Goal: Information Seeking & Learning: Learn about a topic

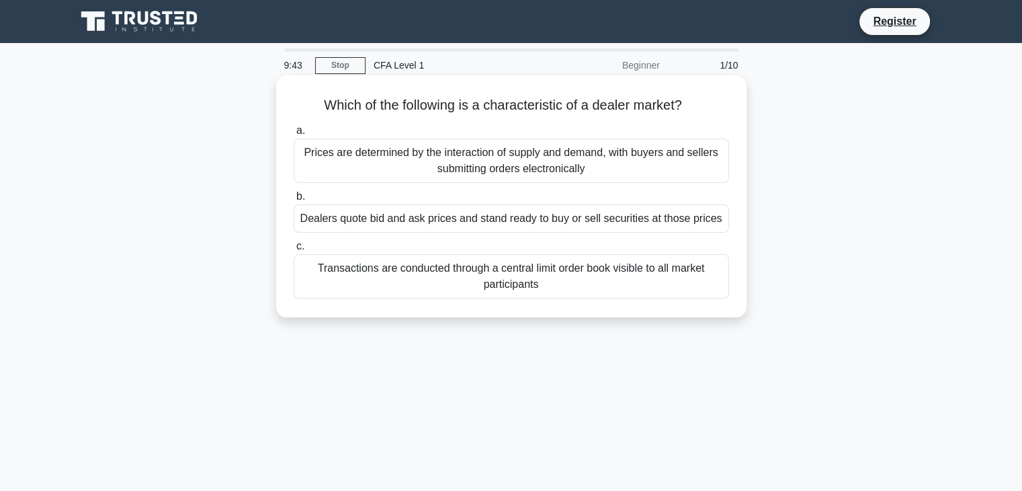
click at [433, 270] on div "Transactions are conducted through a central limit order book visible to all ma…" at bounding box center [511, 276] width 435 height 44
click at [294, 251] on input "c. Transactions are conducted through a central limit order book visible to all…" at bounding box center [294, 246] width 0 height 9
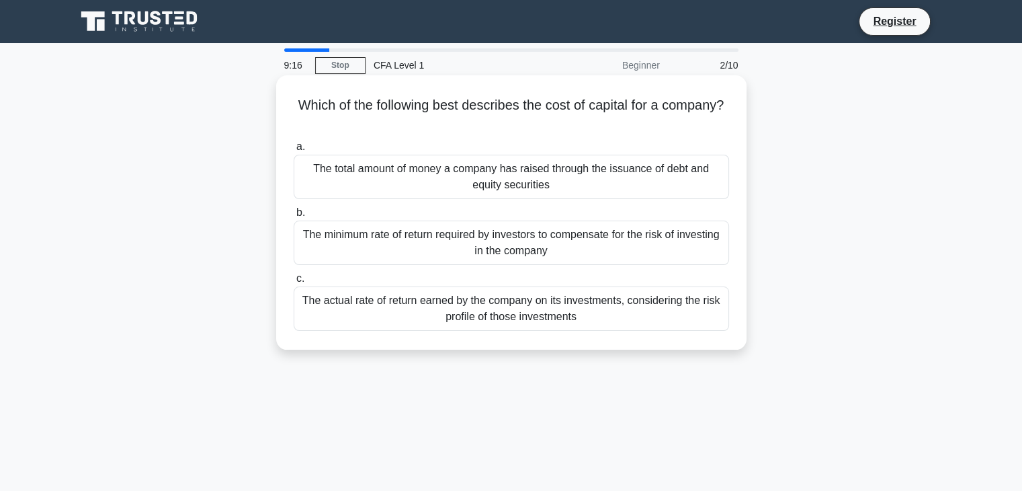
click at [499, 257] on div "The minimum rate of return required by investors to compensate for the risk of …" at bounding box center [511, 242] width 435 height 44
click at [294, 217] on input "b. The minimum rate of return required by investors to compensate for the risk …" at bounding box center [294, 212] width 0 height 9
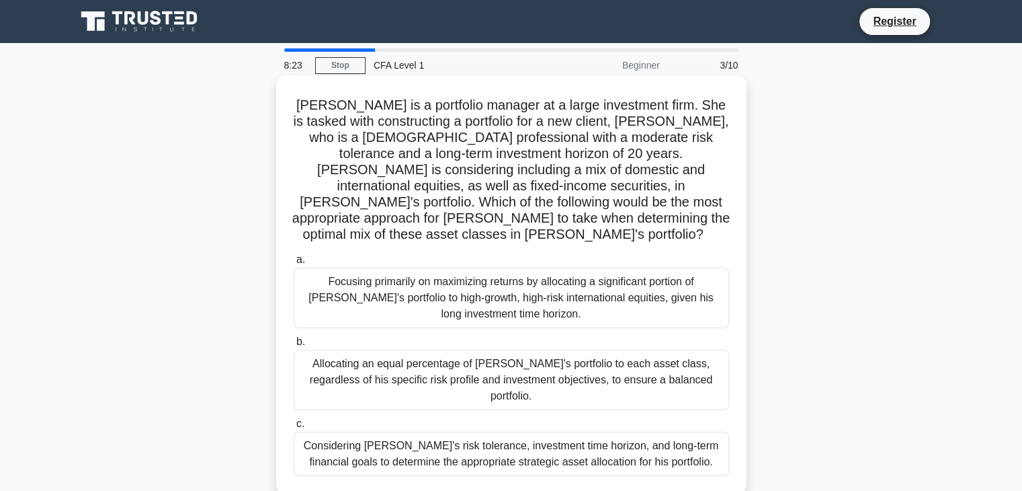
click at [406, 431] on div "Considering John's risk tolerance, investment time horizon, and long-term finan…" at bounding box center [511, 453] width 435 height 44
click at [294, 419] on input "c. Considering John's risk tolerance, investment time horizon, and long-term fi…" at bounding box center [294, 423] width 0 height 9
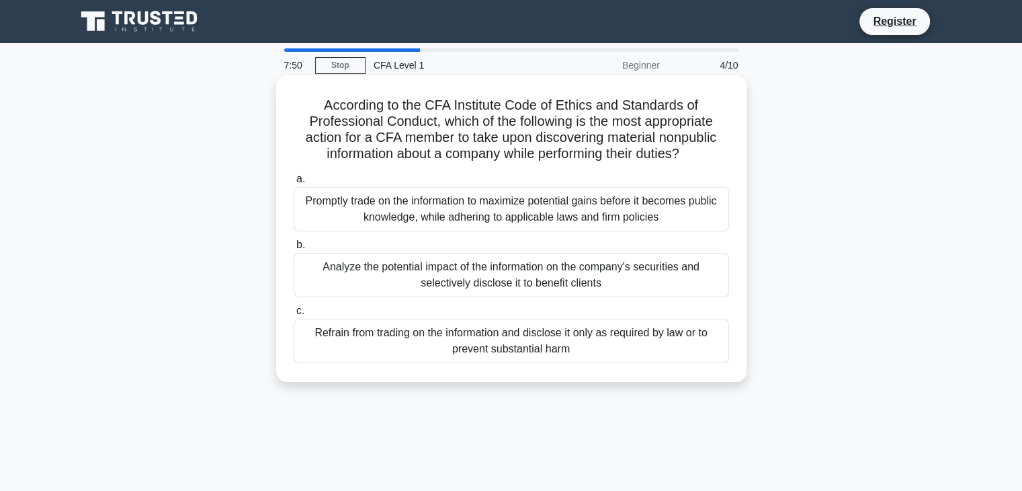
click at [446, 328] on div "Refrain from trading on the information and disclose it only as required by law…" at bounding box center [511, 340] width 435 height 44
click at [294, 315] on input "c. Refrain from trading on the information and disclose it only as required by …" at bounding box center [294, 310] width 0 height 9
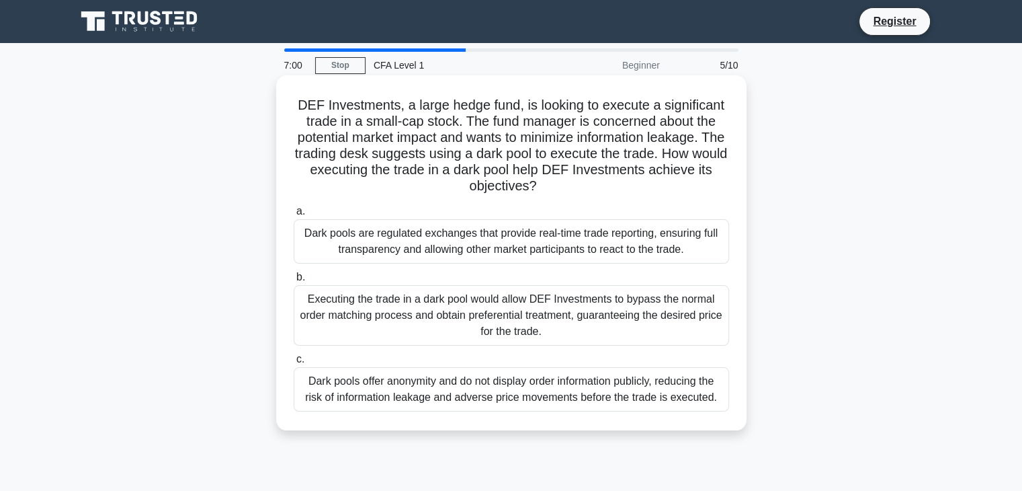
click at [350, 389] on div "Dark pools offer anonymity and do not display order information publicly, reduc…" at bounding box center [511, 389] width 435 height 44
click at [294, 364] on input "c. Dark pools offer anonymity and do not display order information publicly, re…" at bounding box center [294, 359] width 0 height 9
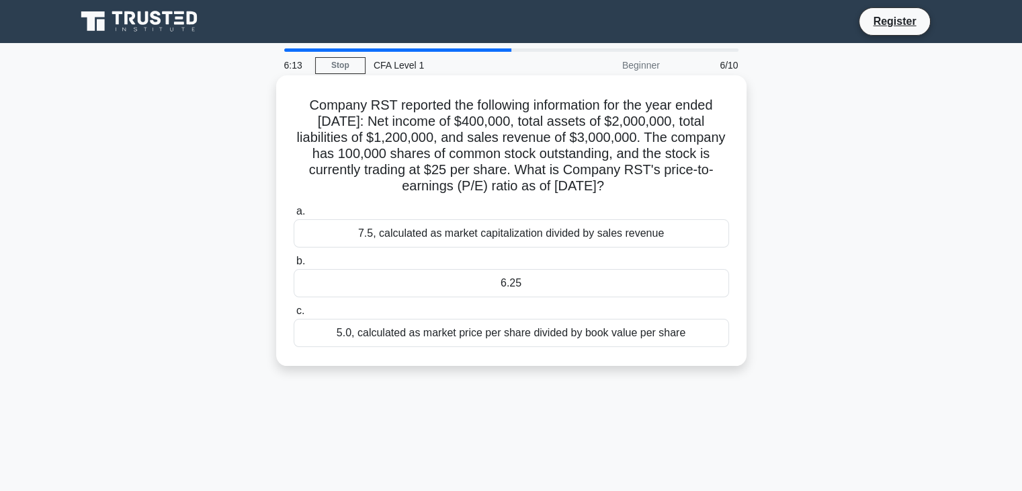
click at [450, 234] on div "7.5, calculated as market capitalization divided by sales revenue" at bounding box center [511, 233] width 435 height 28
click at [294, 216] on input "a. 7.5, calculated as market capitalization divided by sales revenue" at bounding box center [294, 211] width 0 height 9
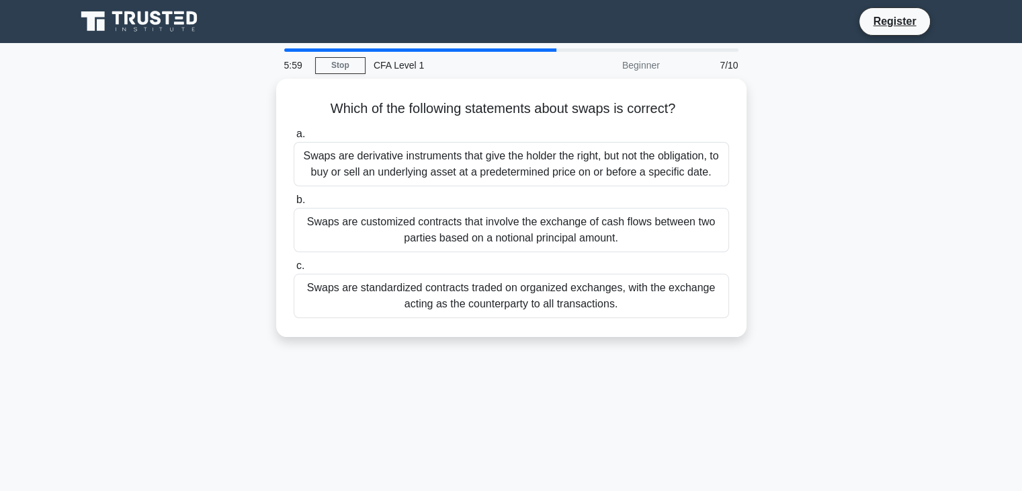
click at [450, 234] on div "Swaps are customized contracts that involve the exchange of cash flows between …" at bounding box center [511, 230] width 435 height 44
click at [294, 204] on input "b. Swaps are customized contracts that involve the exchange of cash flows betwe…" at bounding box center [294, 200] width 0 height 9
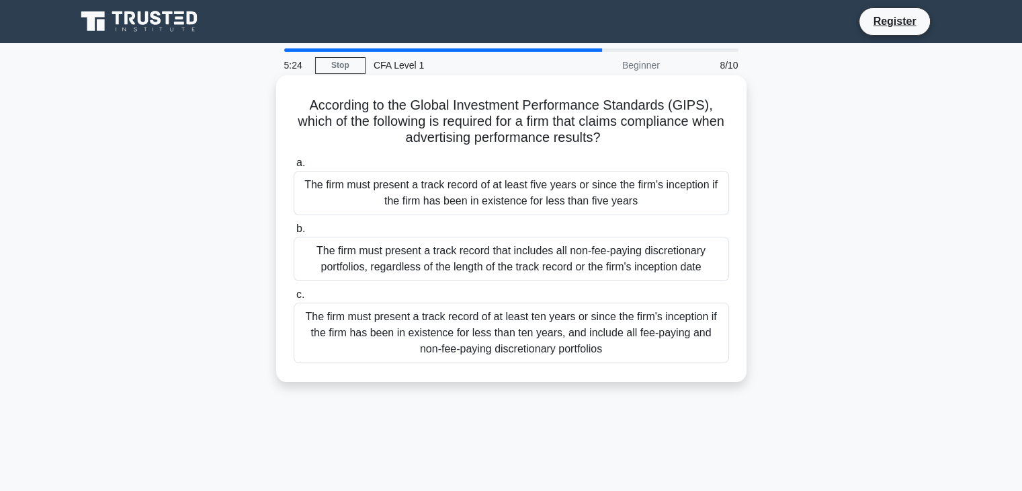
click at [443, 332] on div "The firm must present a track record of at least ten years or since the firm's …" at bounding box center [511, 332] width 435 height 60
click at [294, 299] on input "c. The firm must present a track record of at least ten years or since the firm…" at bounding box center [294, 294] width 0 height 9
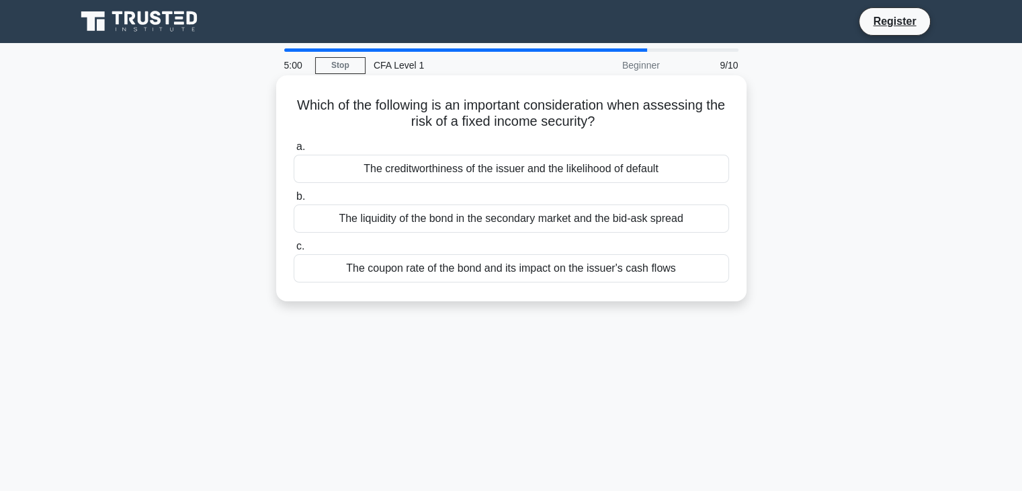
click at [519, 269] on div "The coupon rate of the bond and its impact on the issuer's cash flows" at bounding box center [511, 268] width 435 height 28
click at [294, 251] on input "c. The coupon rate of the bond and its impact on the issuer's cash flows" at bounding box center [294, 246] width 0 height 9
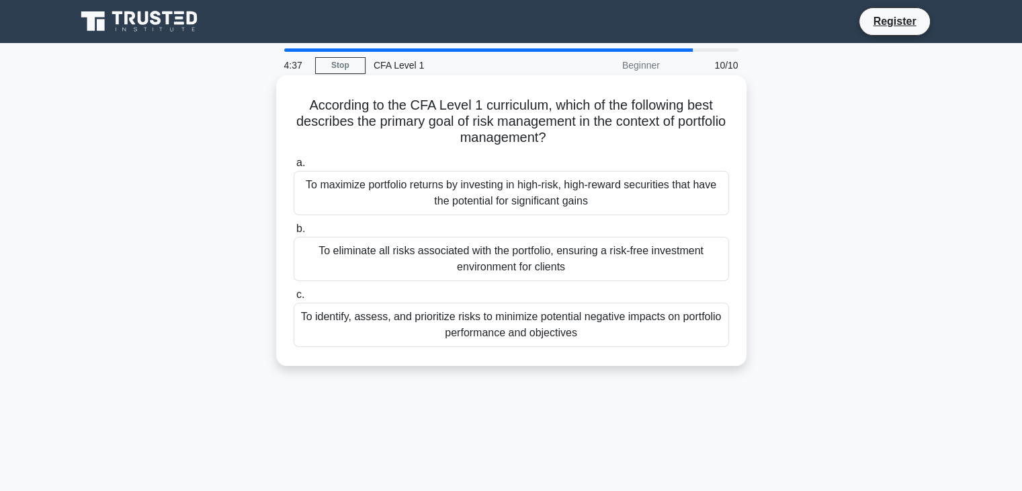
click at [507, 323] on div "To identify, assess, and prioritize risks to minimize potential negative impact…" at bounding box center [511, 324] width 435 height 44
click at [294, 299] on input "c. To identify, assess, and prioritize risks to minimize potential negative imp…" at bounding box center [294, 294] width 0 height 9
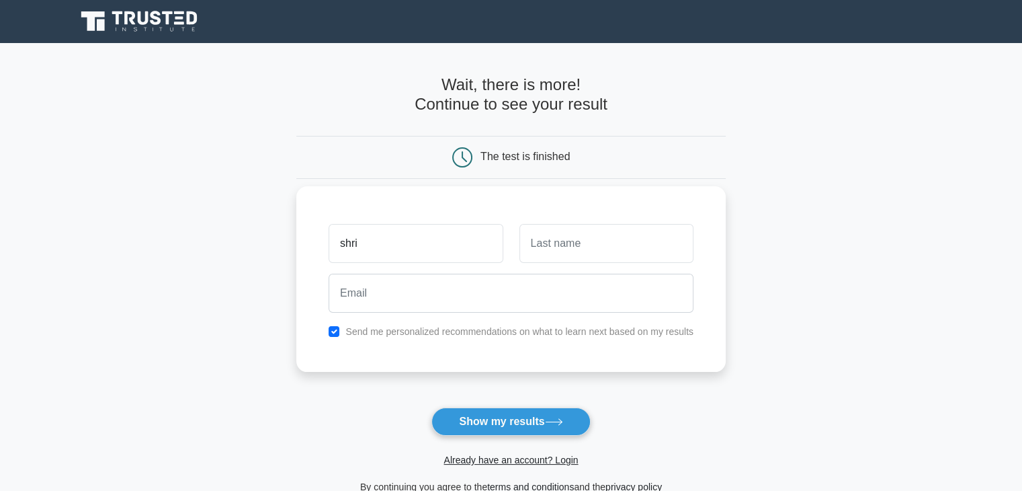
type input "shri"
click at [567, 252] on input "text" at bounding box center [606, 243] width 174 height 39
type input "pai"
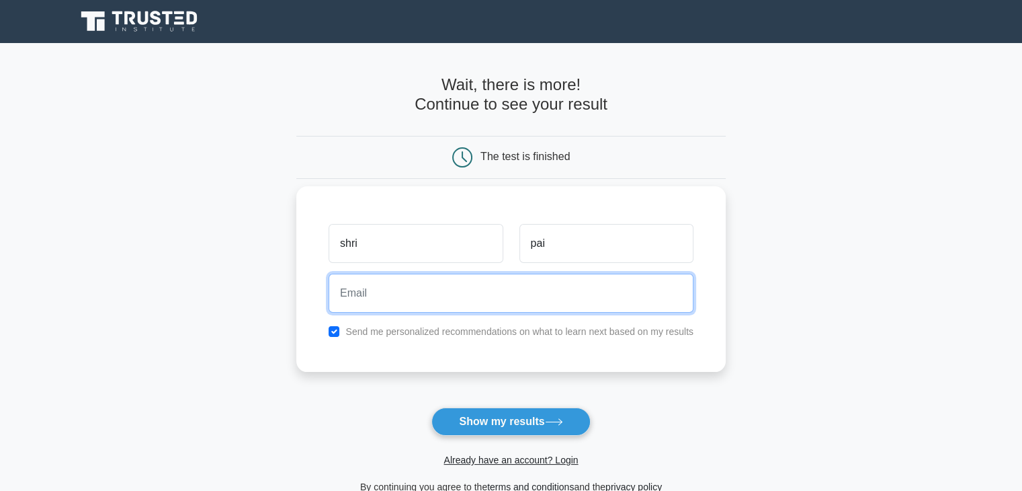
click at [531, 292] on input "email" at bounding box center [511, 292] width 365 height 39
type input "shrinidhipai62@gmail.com"
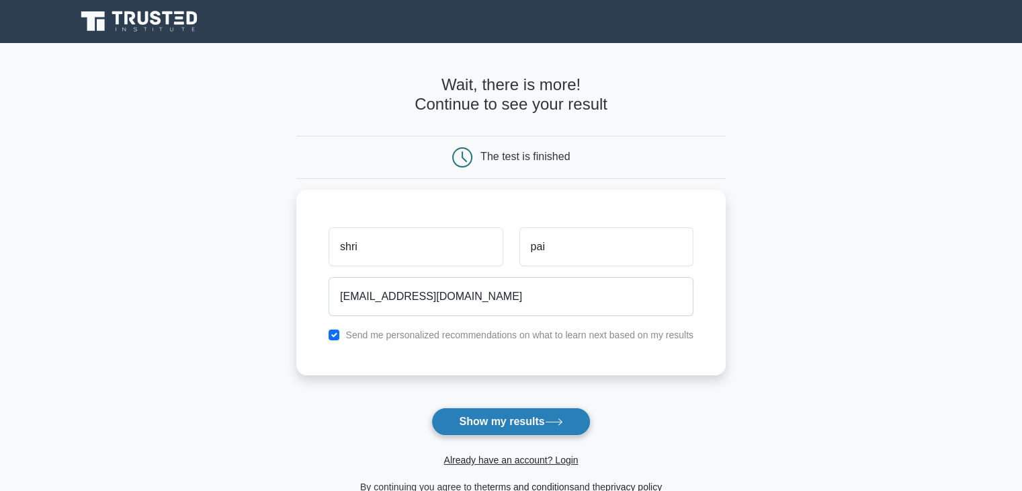
click at [523, 411] on button "Show my results" at bounding box center [510, 421] width 159 height 28
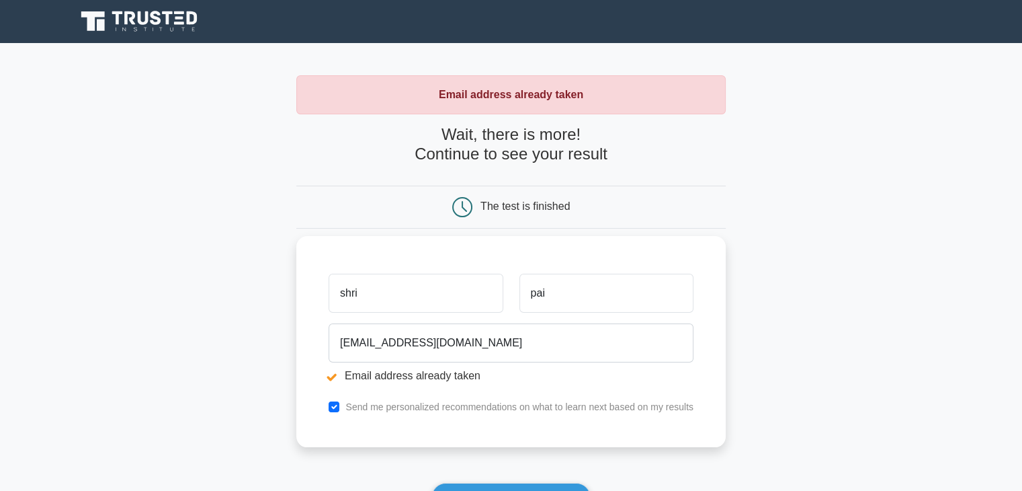
scroll to position [86, 0]
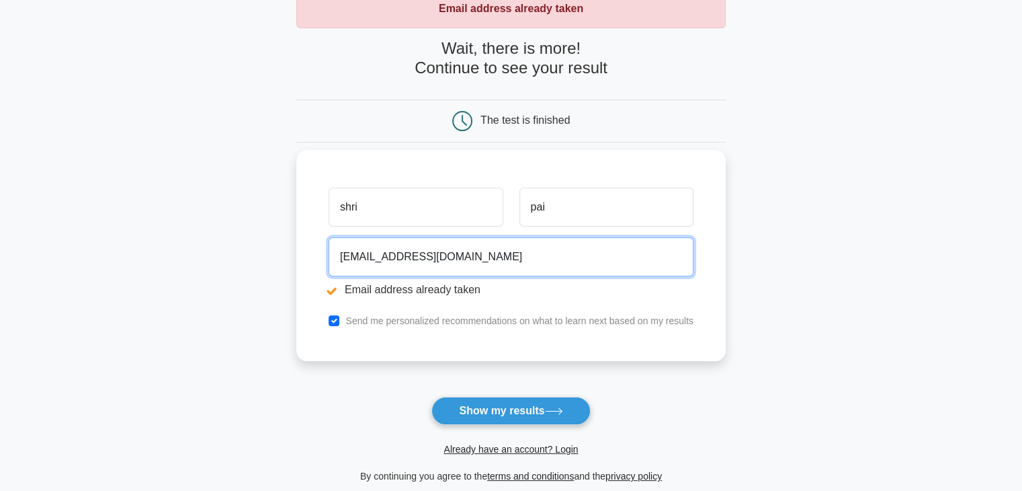
click at [400, 255] on input "shrinidhipai62@gmail.com" at bounding box center [511, 256] width 365 height 39
type input "shrinidhipai25@gmail.com"
click at [431, 396] on button "Show my results" at bounding box center [510, 410] width 159 height 28
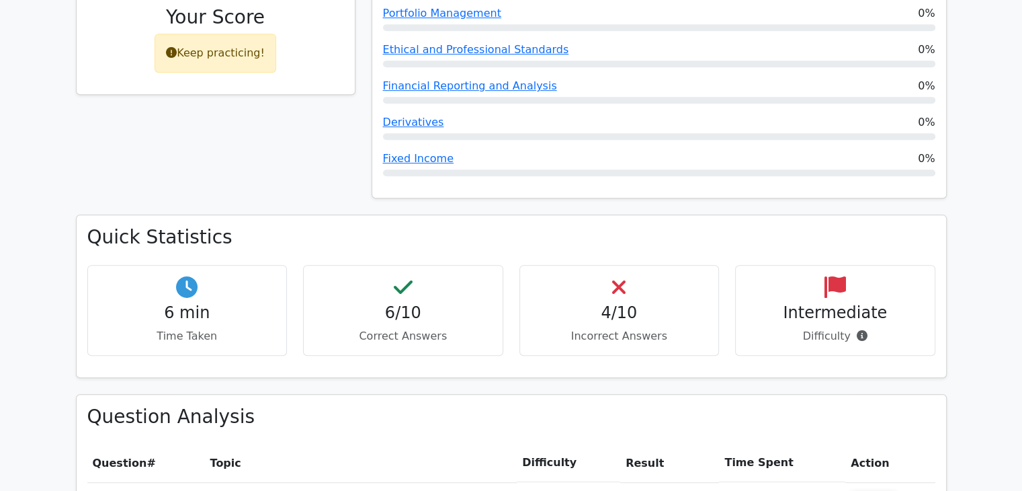
scroll to position [669, 0]
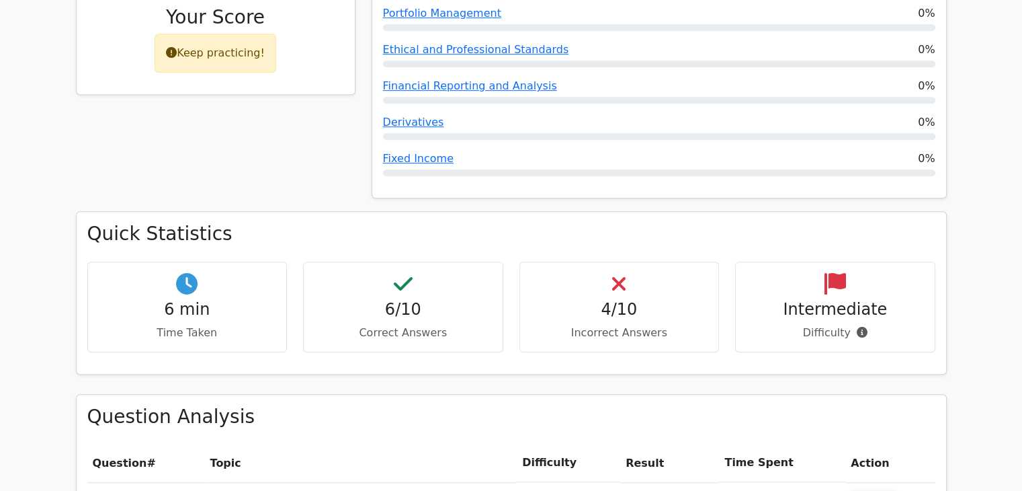
click at [605, 261] on div "4/10 Incorrect Answers" at bounding box center [619, 306] width 200 height 91
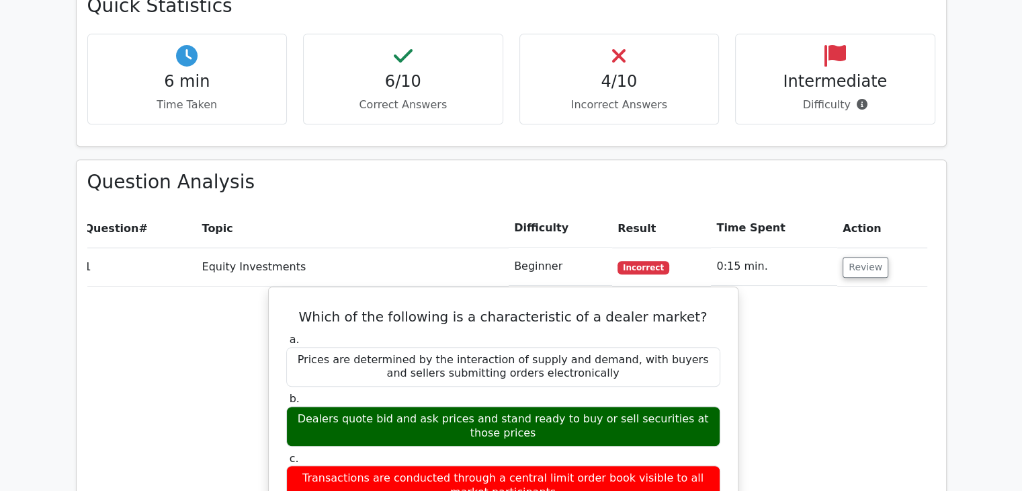
scroll to position [898, 0]
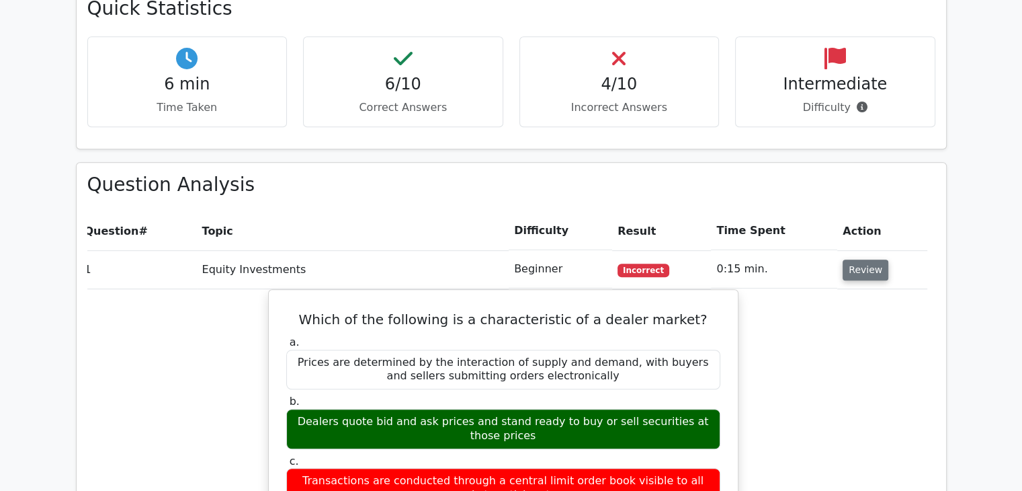
click at [864, 259] on button "Review" at bounding box center [866, 269] width 46 height 21
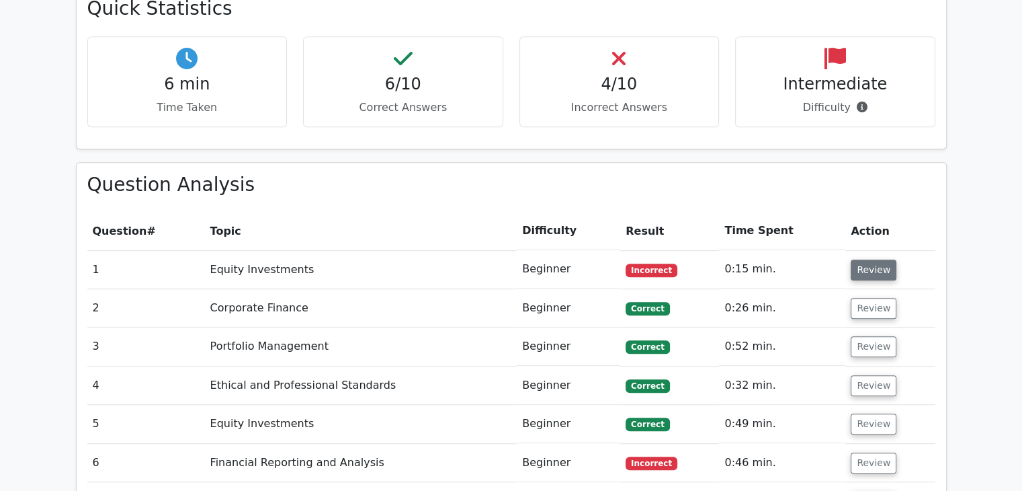
scroll to position [0, 0]
click at [846, 443] on td "Review" at bounding box center [889, 462] width 89 height 38
click at [863, 452] on button "Review" at bounding box center [874, 462] width 46 height 21
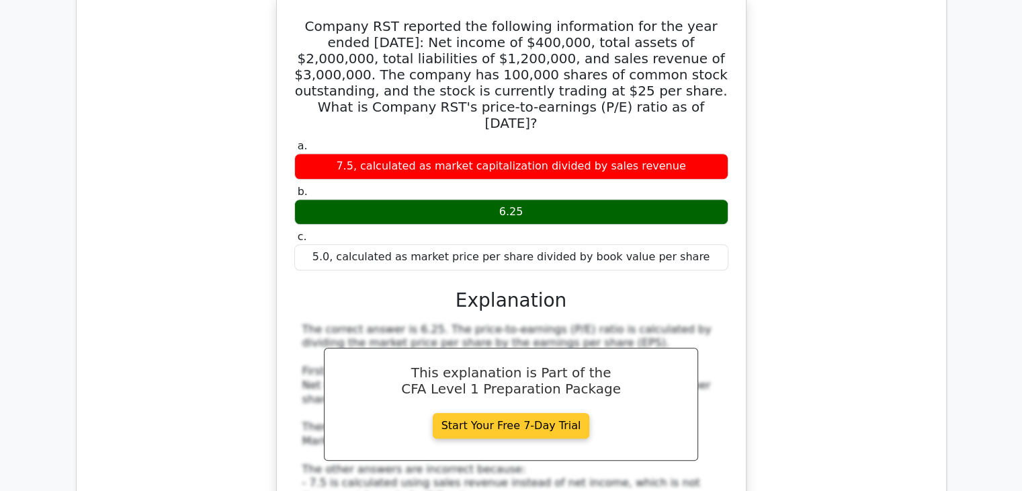
click at [590, 413] on link "Start Your Free 7-Day Trial" at bounding box center [511, 426] width 157 height 26
click at [667, 244] on div "5.0, calculated as market price per share divided by book value per share" at bounding box center [511, 257] width 434 height 26
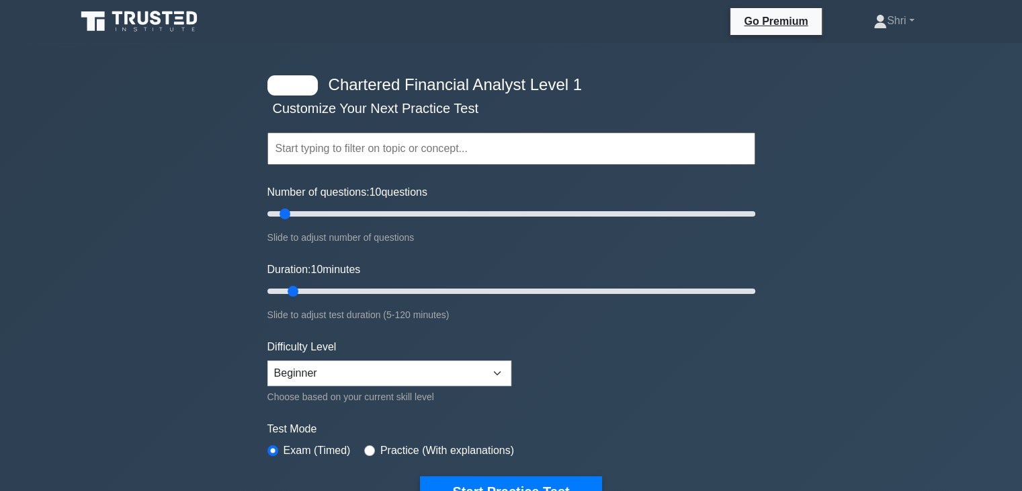
click at [385, 148] on input "text" at bounding box center [511, 148] width 488 height 32
drag, startPoint x: 290, startPoint y: 213, endPoint x: 382, endPoint y: 214, distance: 91.4
type input "50"
click at [382, 214] on input "Number of questions: 50 questions" at bounding box center [511, 214] width 488 height 16
drag, startPoint x: 294, startPoint y: 287, endPoint x: 368, endPoint y: 280, distance: 73.5
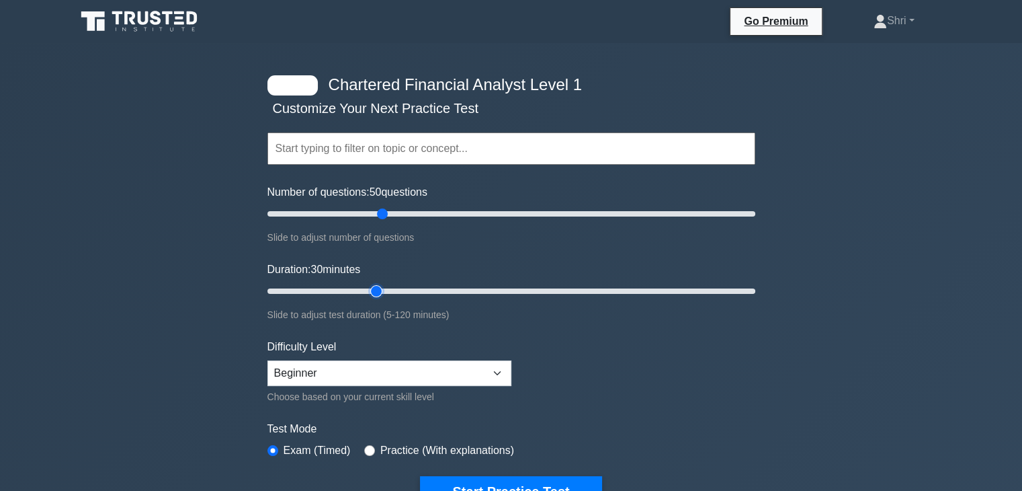
type input "30"
click at [368, 283] on input "Duration: 30 minutes" at bounding box center [511, 291] width 488 height 16
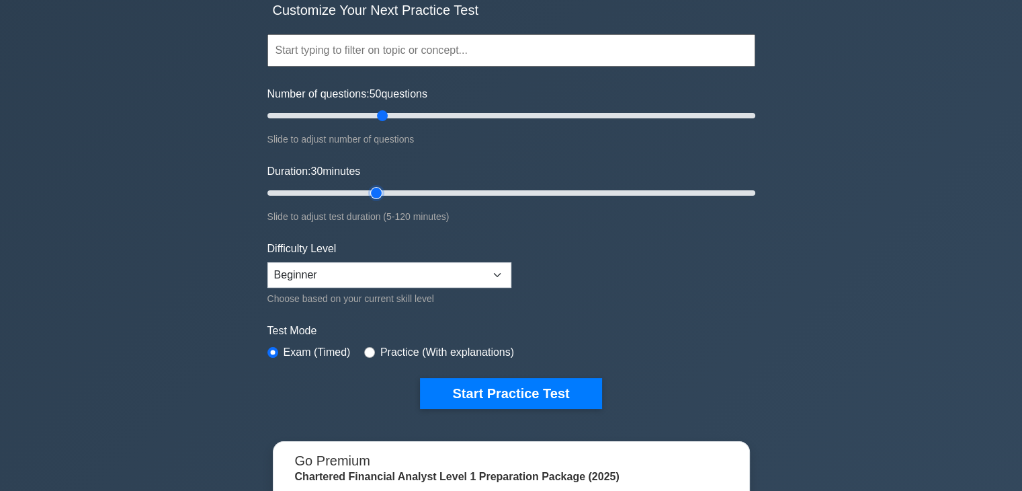
scroll to position [101, 0]
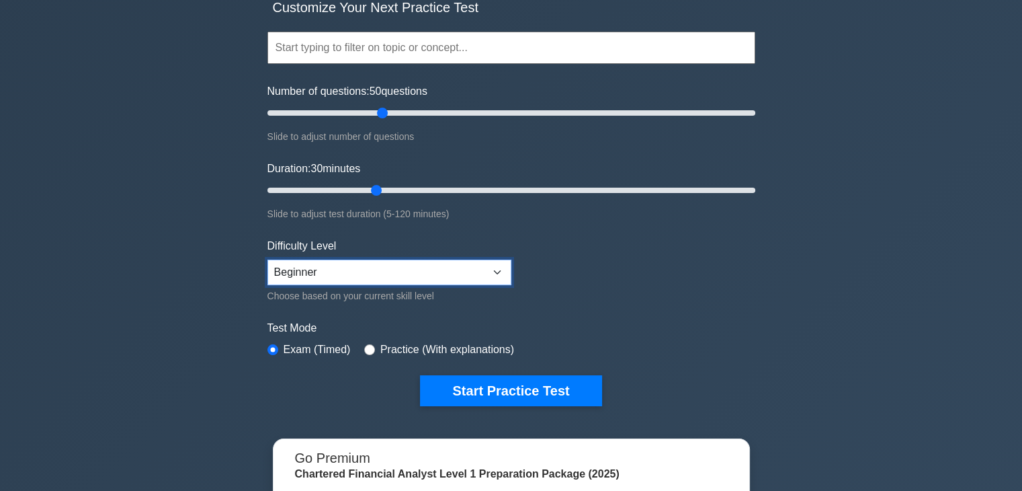
click at [394, 265] on select "Beginner Intermediate Expert" at bounding box center [389, 272] width 244 height 26
select select "intermediate"
click at [267, 259] on select "Beginner Intermediate Expert" at bounding box center [389, 272] width 244 height 26
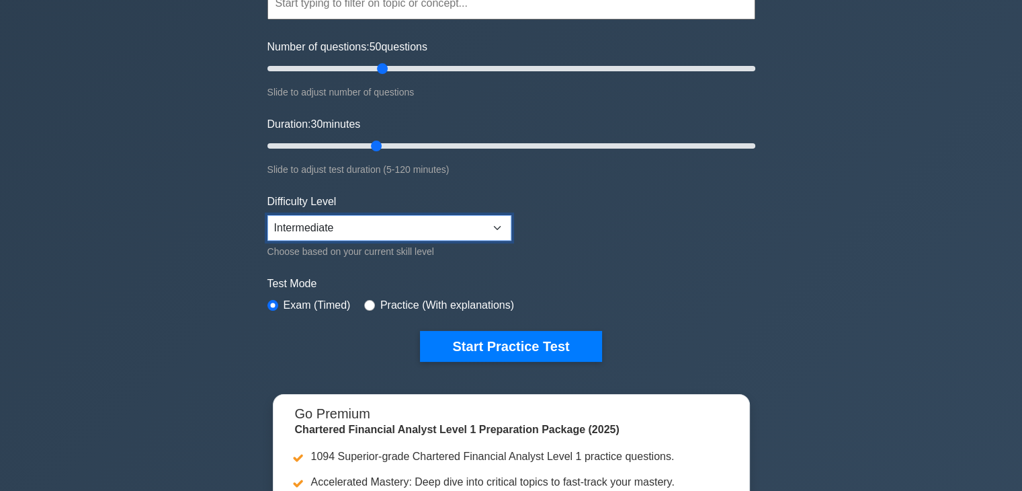
scroll to position [152, 0]
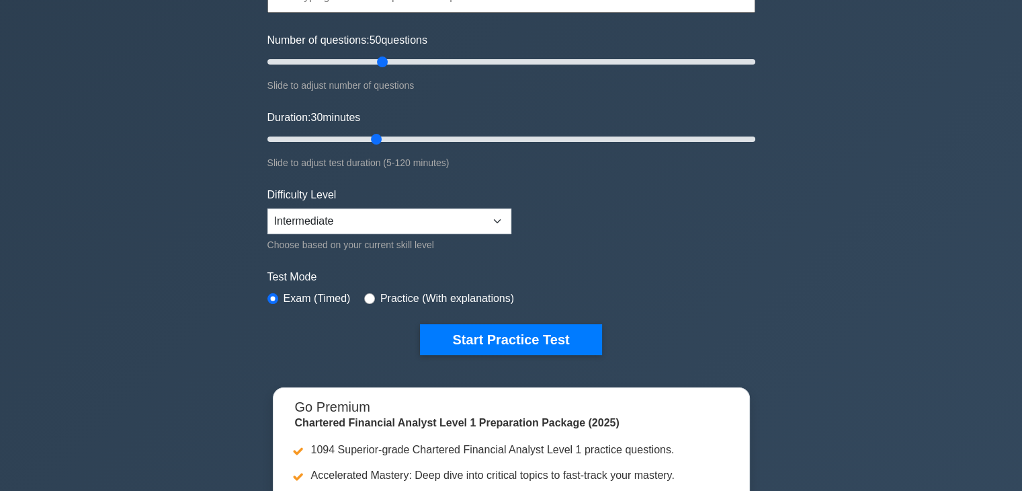
click at [386, 294] on label "Practice (With explanations)" at bounding box center [447, 298] width 134 height 16
click at [369, 293] on input "radio" at bounding box center [369, 298] width 11 height 11
radio input "true"
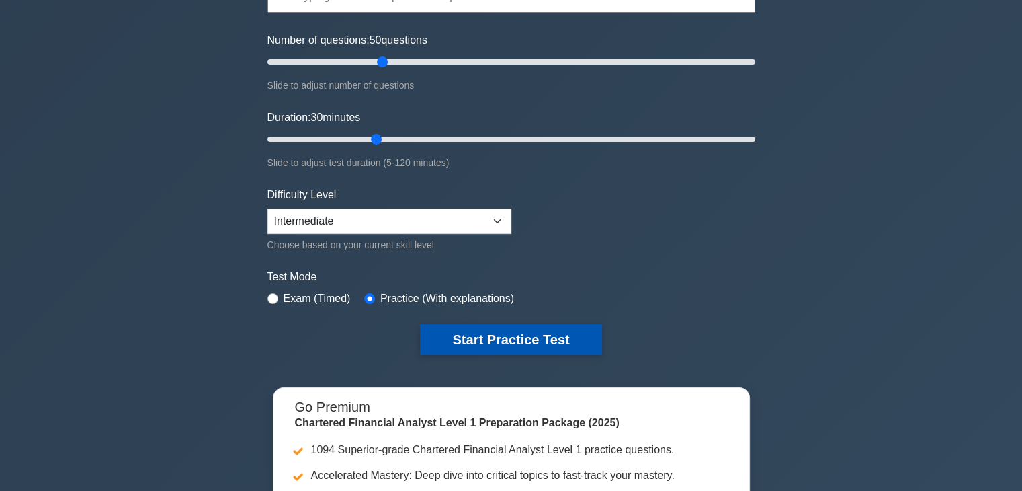
click at [505, 334] on button "Start Practice Test" at bounding box center [510, 339] width 181 height 31
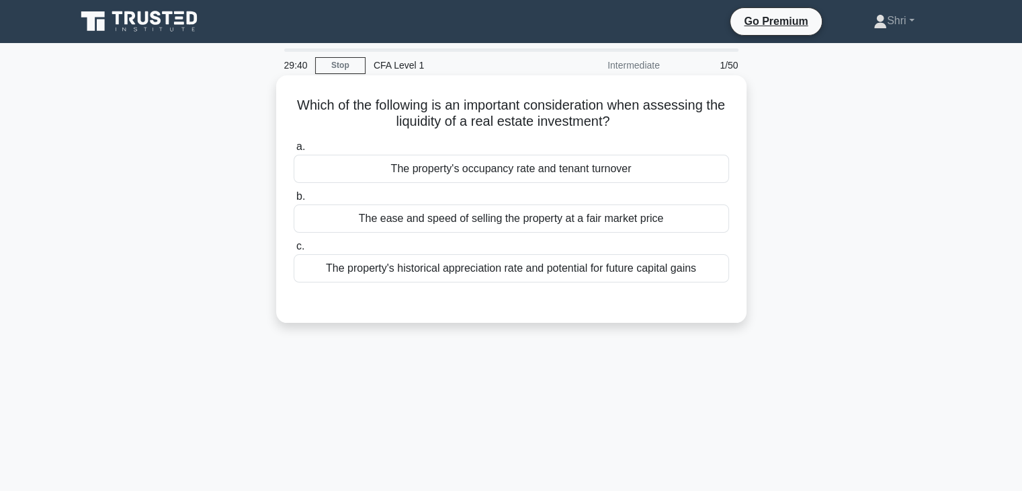
click at [547, 267] on div "The property's historical appreciation rate and potential for future capital ga…" at bounding box center [511, 268] width 435 height 28
click at [294, 251] on input "c. The property's historical appreciation rate and potential for future capital…" at bounding box center [294, 246] width 0 height 9
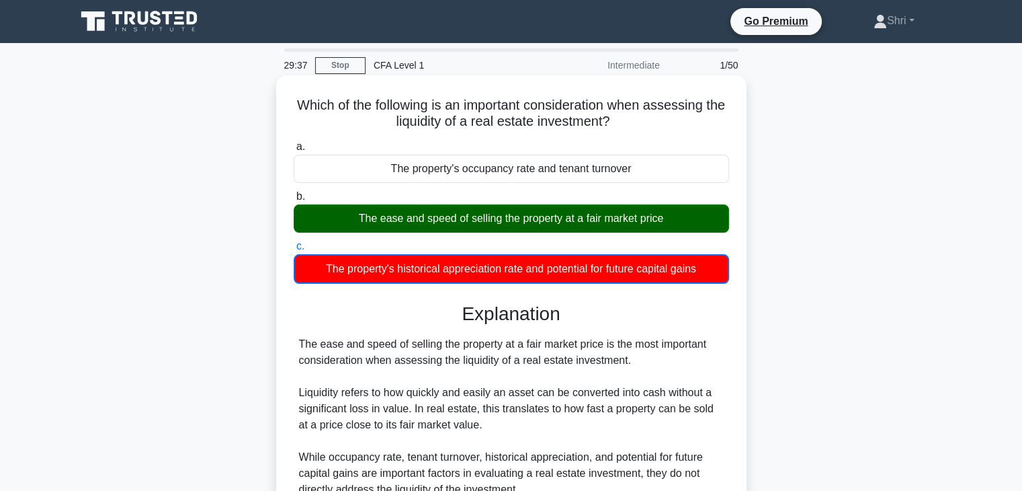
click at [546, 218] on div "The ease and speed of selling the property at a fair market price" at bounding box center [511, 218] width 435 height 28
click at [294, 201] on input "b. The ease and speed of selling the property at a fair market price" at bounding box center [294, 196] width 0 height 9
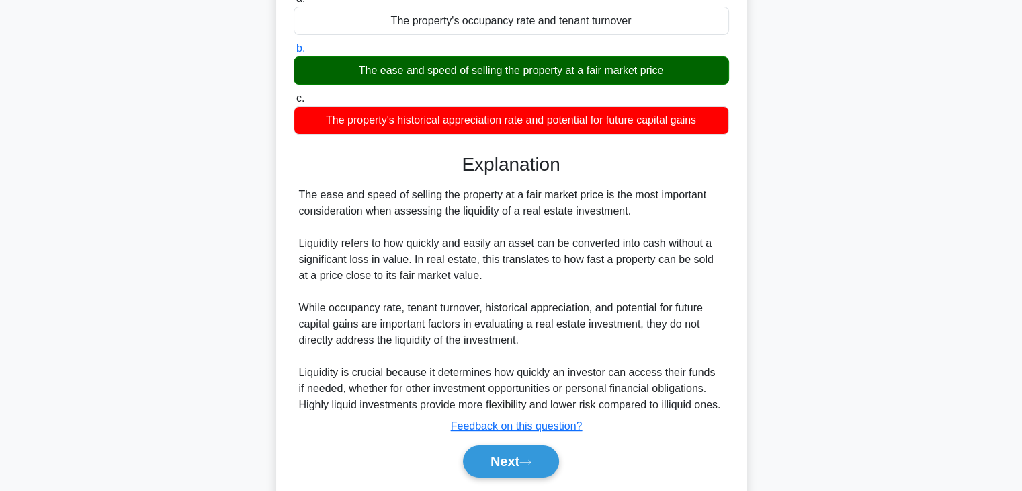
scroll to position [236, 0]
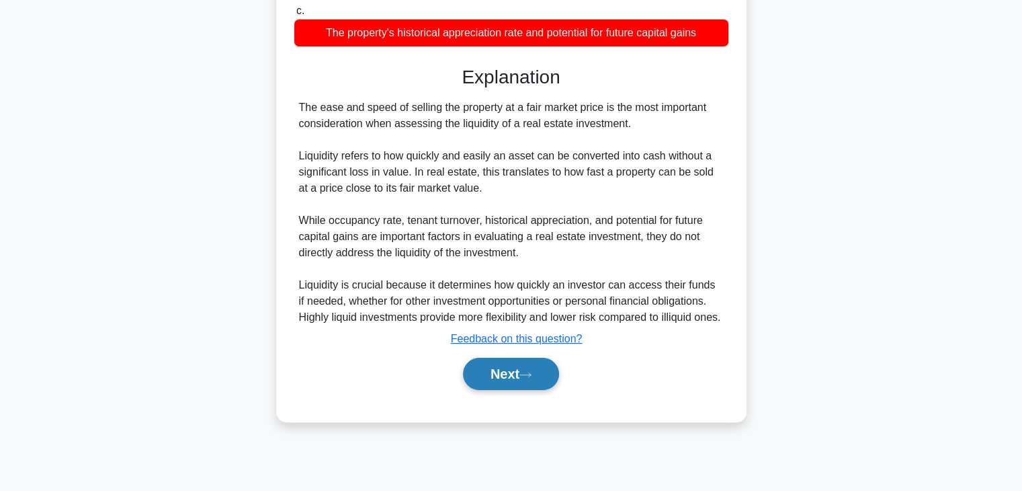
click at [526, 390] on button "Next" at bounding box center [511, 373] width 96 height 32
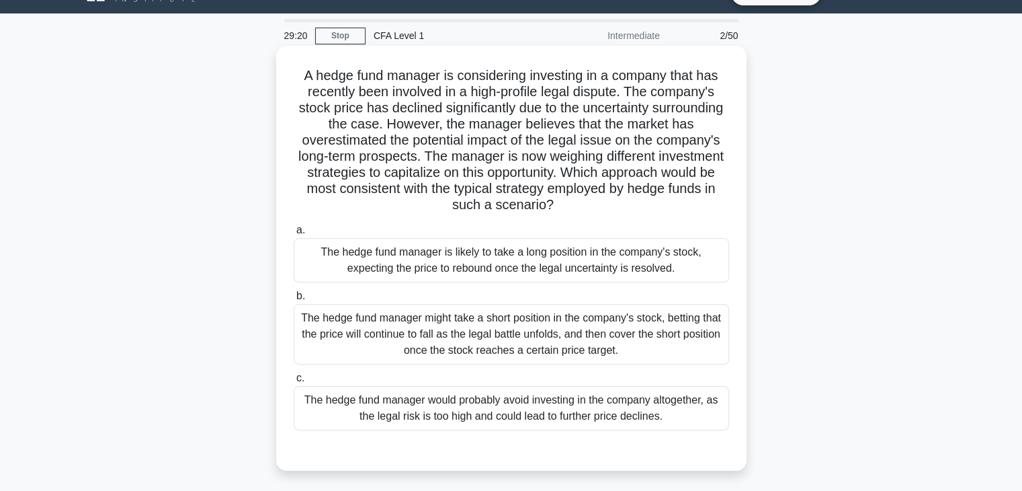
scroll to position [29, 0]
